Goal: Find specific page/section: Find specific page/section

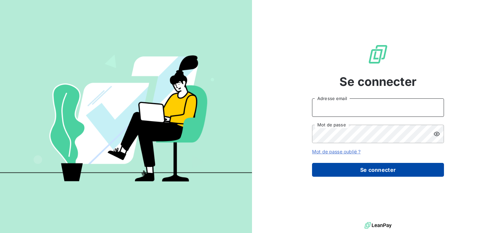
type input "[EMAIL_ADDRESS][DOMAIN_NAME]"
click at [344, 168] on button "Se connecter" at bounding box center [378, 170] width 132 height 14
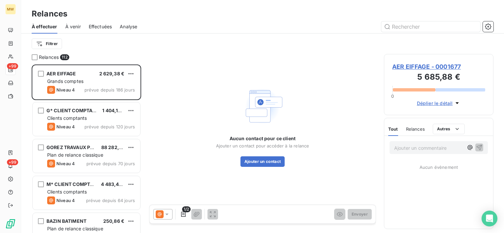
scroll to position [163, 104]
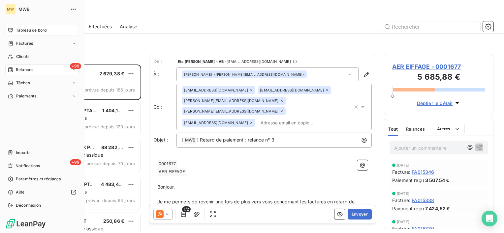
click at [15, 25] on div "Tableau de bord" at bounding box center [41, 30] width 73 height 11
